Goal: Task Accomplishment & Management: Use online tool/utility

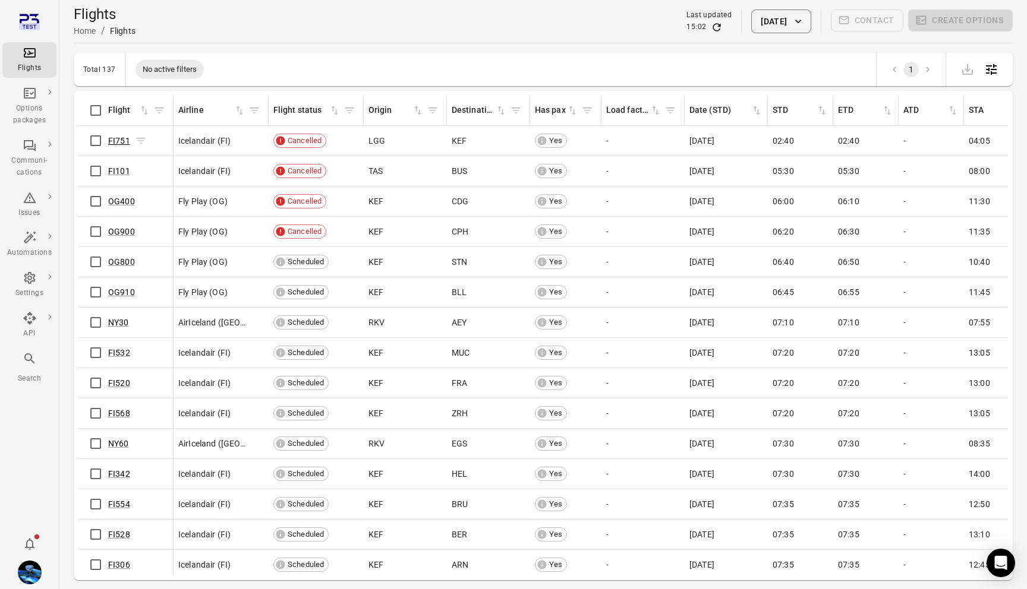
click at [121, 143] on link "FI751" at bounding box center [119, 141] width 22 height 10
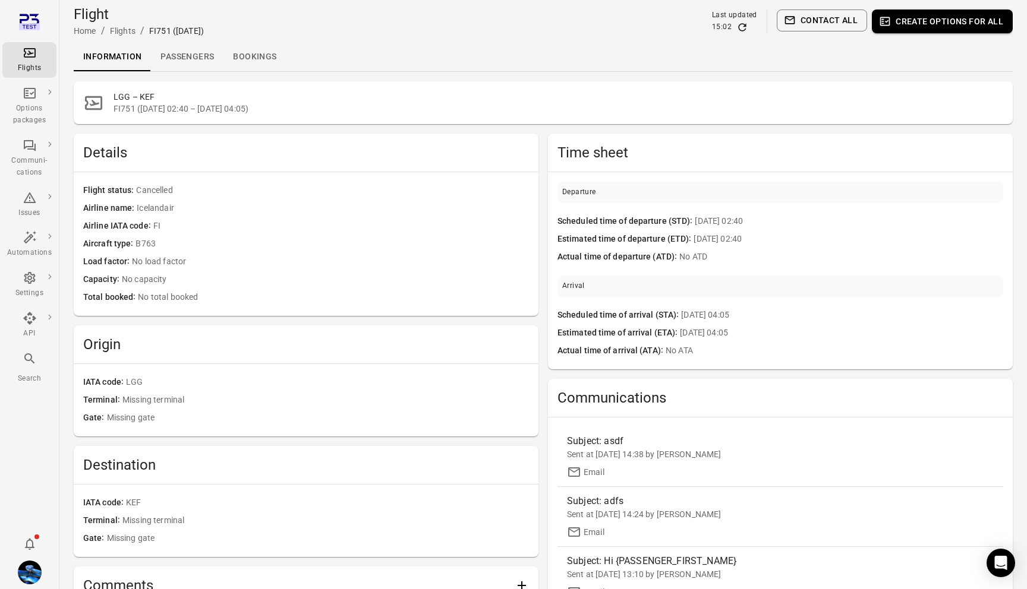
click at [187, 55] on link "Passengers" at bounding box center [187, 57] width 72 height 29
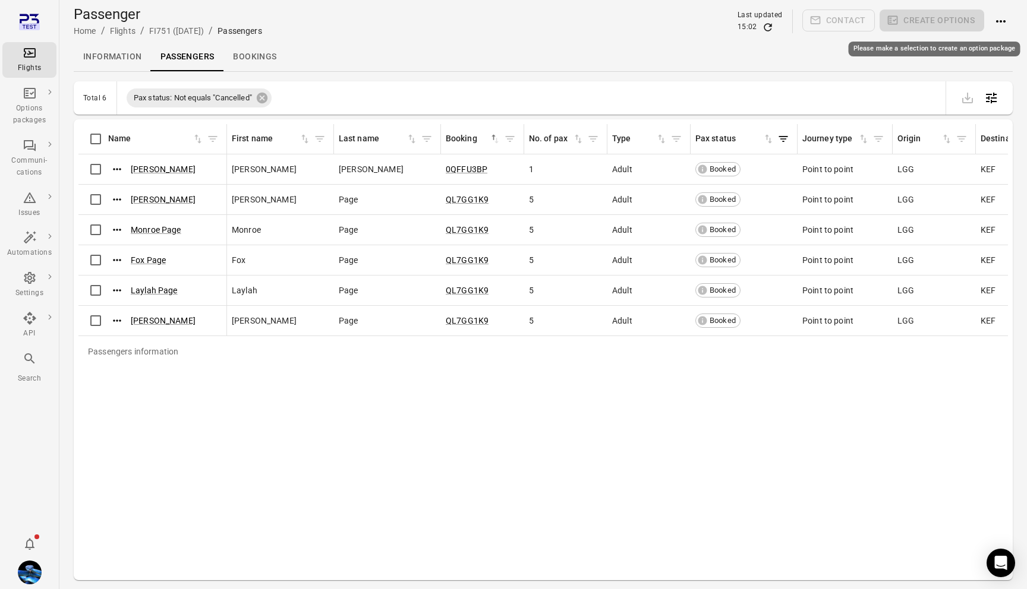
click at [904, 29] on span "Create options" at bounding box center [931, 22] width 105 height 24
